Goal: Information Seeking & Learning: Learn about a topic

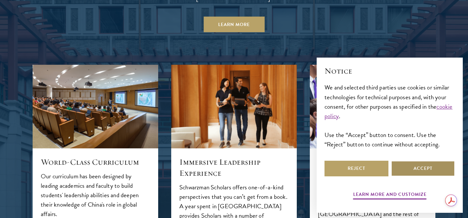
click at [418, 170] on button "Accept" at bounding box center [423, 169] width 64 height 16
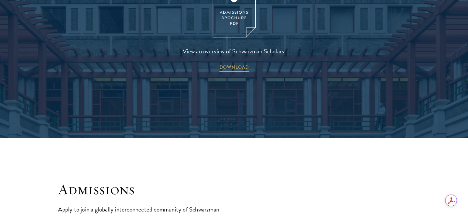
scroll to position [1005, 0]
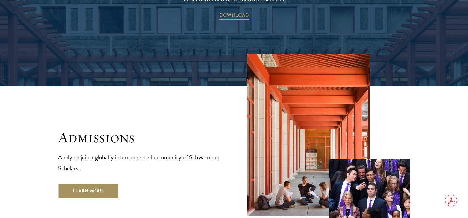
click at [102, 184] on link "Learn More" at bounding box center [88, 192] width 61 height 16
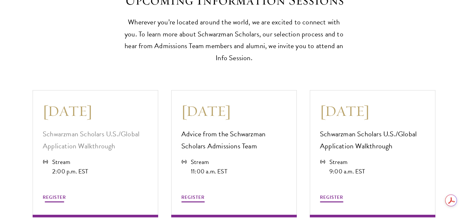
scroll to position [1748, 0]
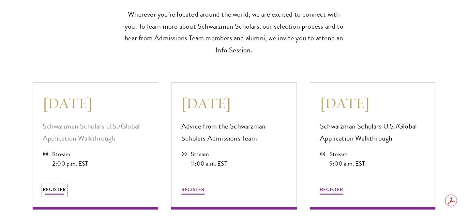
click at [54, 189] on span "REGISTER" at bounding box center [54, 189] width 23 height 7
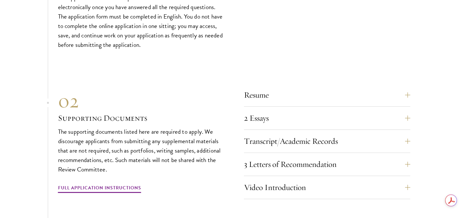
scroll to position [2198, 0]
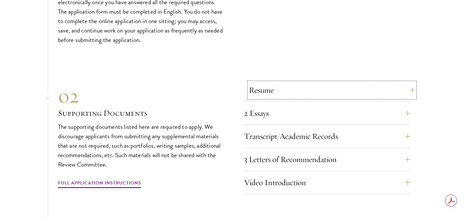
click at [337, 85] on button "Resume" at bounding box center [332, 90] width 166 height 16
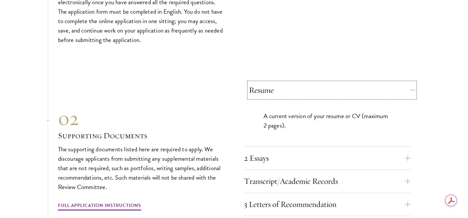
click at [337, 85] on button "Resume" at bounding box center [332, 90] width 166 height 16
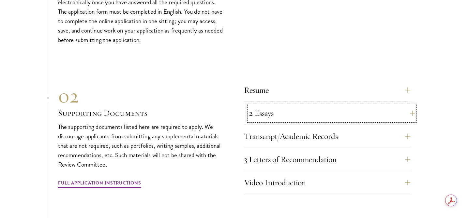
click at [342, 111] on button "2 Essays" at bounding box center [332, 114] width 166 height 16
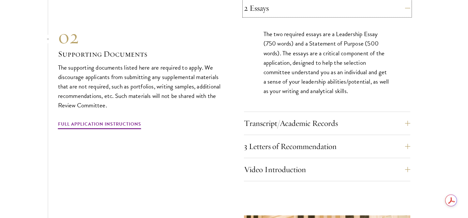
scroll to position [2304, 0]
click at [331, 9] on button "2 Essays" at bounding box center [332, 8] width 166 height 16
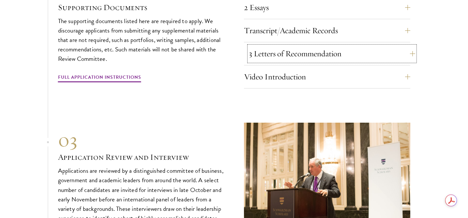
click at [340, 55] on button "3 Letters of Recommendation" at bounding box center [332, 54] width 166 height 16
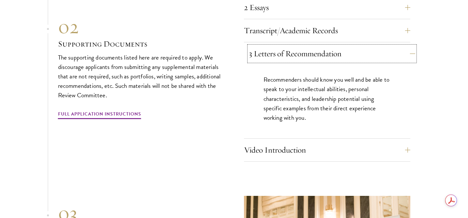
click at [340, 55] on button "3 Letters of Recommendation" at bounding box center [332, 54] width 166 height 16
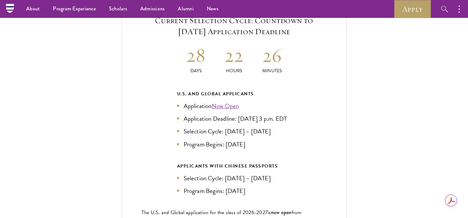
scroll to position [1244, 0]
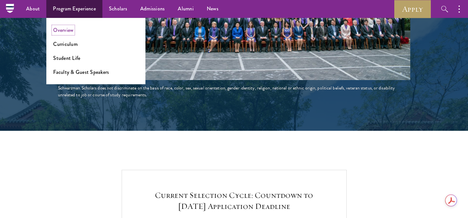
click at [67, 30] on link "Overview" at bounding box center [63, 29] width 20 height 7
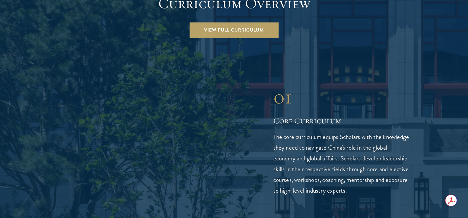
scroll to position [953, 0]
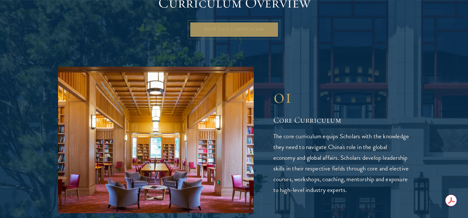
click at [229, 22] on link "View Full Curriculum" at bounding box center [233, 30] width 89 height 16
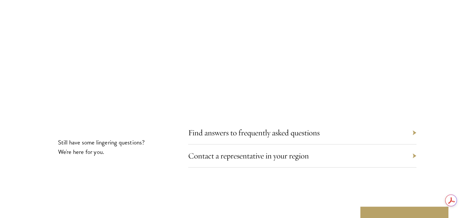
scroll to position [3548, 0]
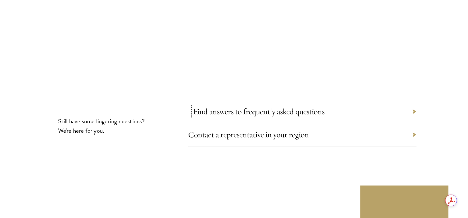
click at [215, 107] on link "Find answers to frequently asked questions" at bounding box center [258, 112] width 131 height 10
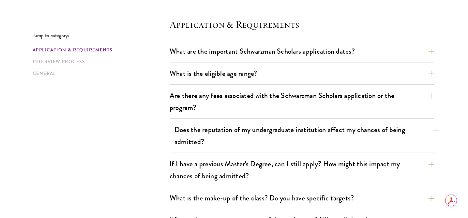
scroll to position [177, 0]
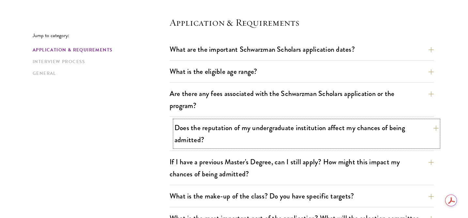
click at [267, 133] on button "Does the reputation of my undergraduate institution affect my chances of being …" at bounding box center [306, 134] width 264 height 27
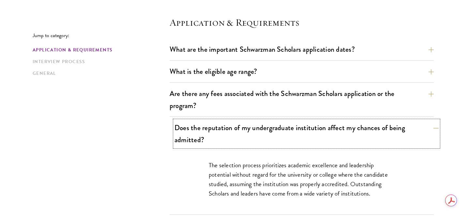
click at [267, 133] on button "Does the reputation of my undergraduate institution affect my chances of being …" at bounding box center [306, 134] width 264 height 27
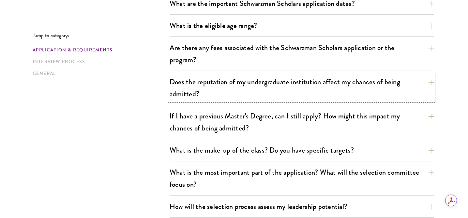
scroll to position [225, 0]
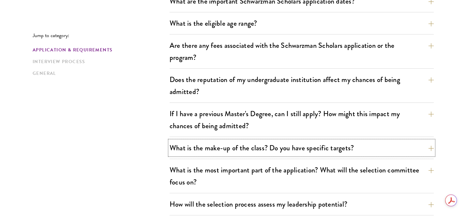
click at [254, 150] on button "What is the make-up of the class? Do you have specific targets?" at bounding box center [302, 148] width 264 height 15
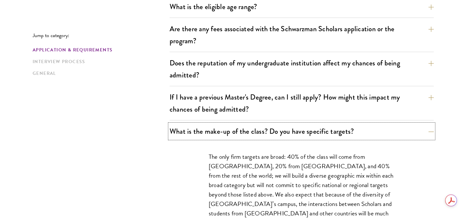
scroll to position [270, 0]
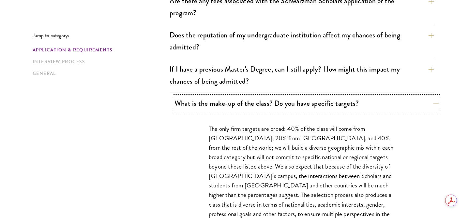
click at [270, 108] on button "What is the make-up of the class? Do you have specific targets?" at bounding box center [306, 103] width 264 height 15
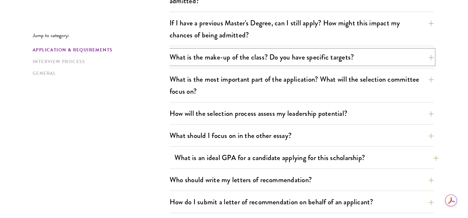
scroll to position [357, 0]
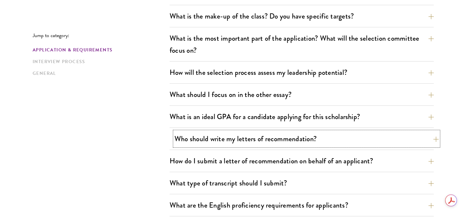
click at [268, 141] on button "Who should write my letters of recommendation?" at bounding box center [306, 139] width 264 height 15
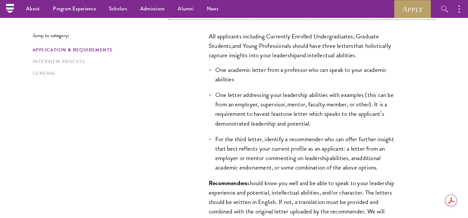
scroll to position [444, 0]
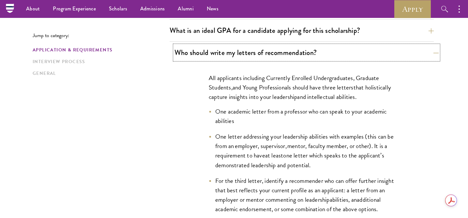
click at [279, 52] on button "Who should write my letters of recommendation?" at bounding box center [306, 52] width 264 height 15
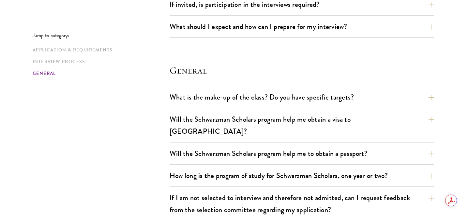
scroll to position [901, 0]
click at [282, 168] on button "How long is the program of study for Schwarzman Scholars, one year or two?" at bounding box center [306, 175] width 264 height 15
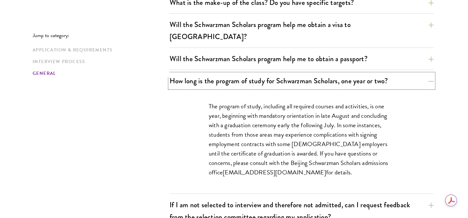
scroll to position [1073, 0]
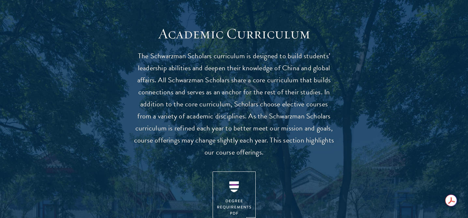
scroll to position [606, 0]
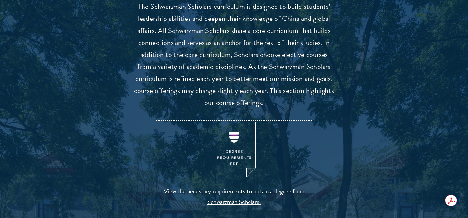
click at [235, 159] on img at bounding box center [234, 150] width 43 height 56
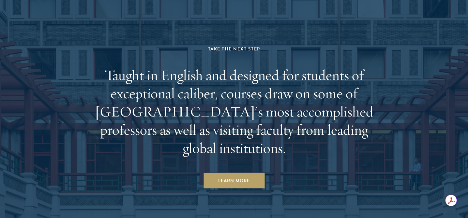
scroll to position [3893, 0]
